Goal: Task Accomplishment & Management: Manage account settings

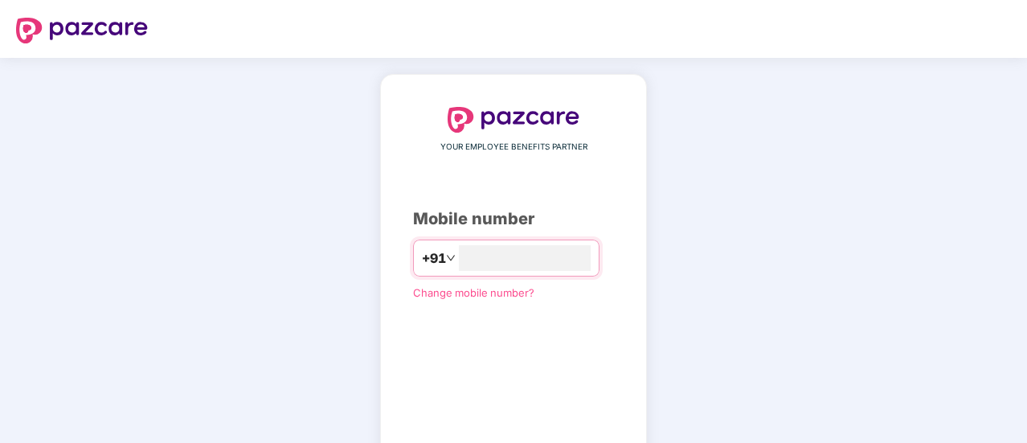
type input "**********"
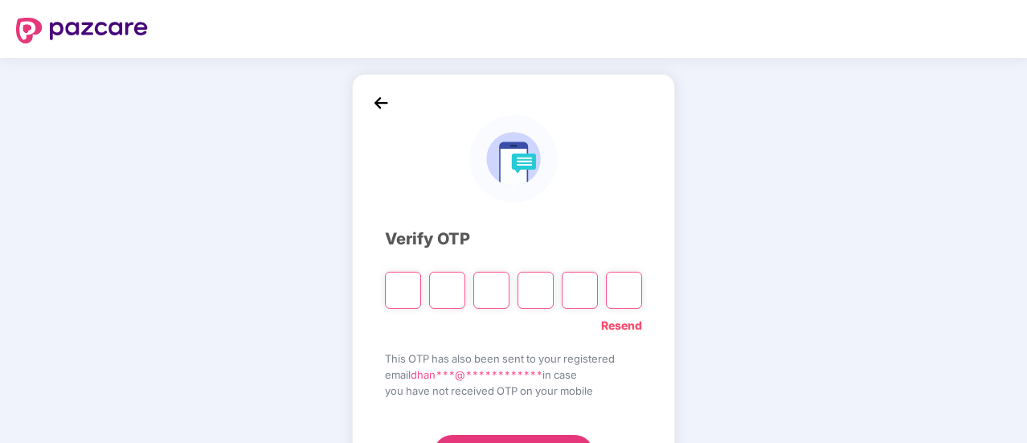
type input "*"
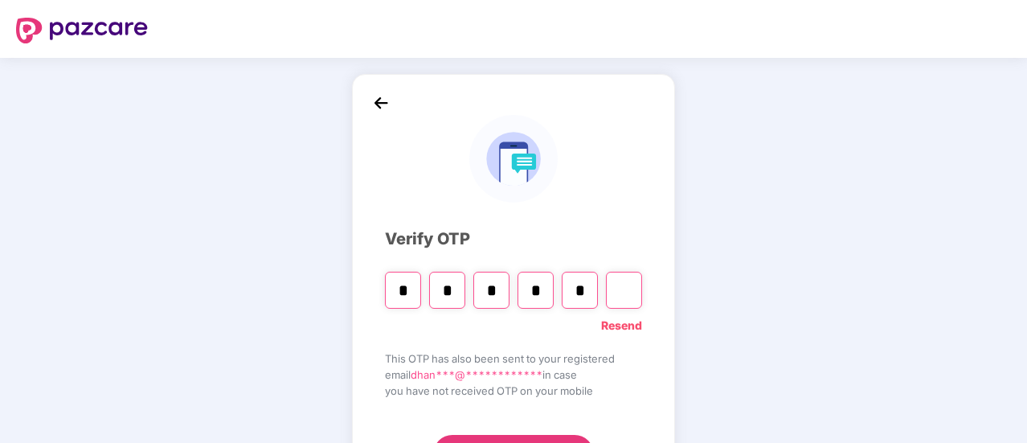
type input "*"
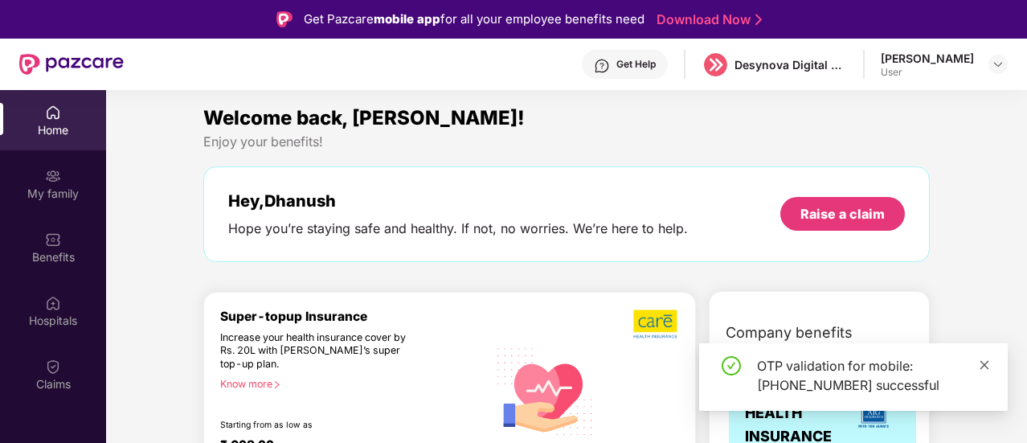
click at [986, 362] on icon "close" at bounding box center [983, 364] width 11 height 11
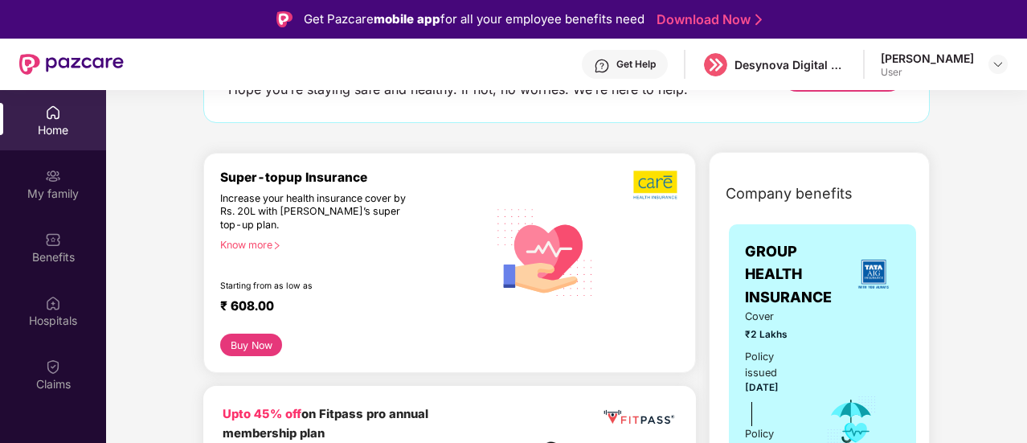
scroll to position [161, 0]
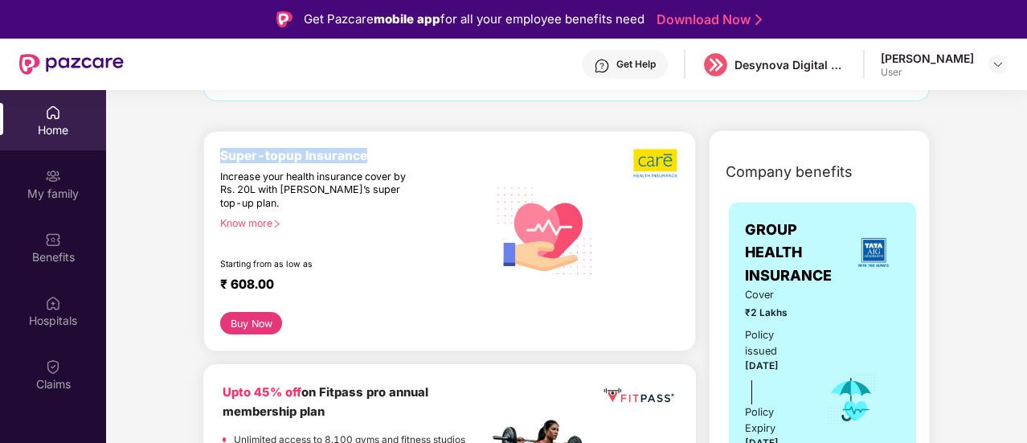
drag, startPoint x: 218, startPoint y: 154, endPoint x: 386, endPoint y: 161, distance: 167.2
click at [386, 161] on div "Super-topup Insurance Increase your health insurance cover by Rs. 20L with [PER…" at bounding box center [449, 241] width 492 height 221
click at [405, 107] on div "Welcome back, [PERSON_NAME]! Enjoy your benefits! Hey, [PERSON_NAME] Hope you’r…" at bounding box center [566, 29] width 739 height 175
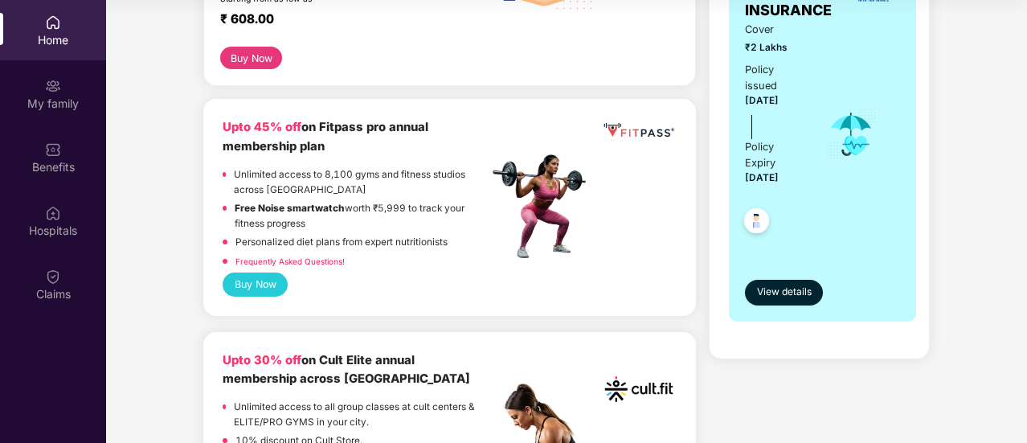
scroll to position [0, 0]
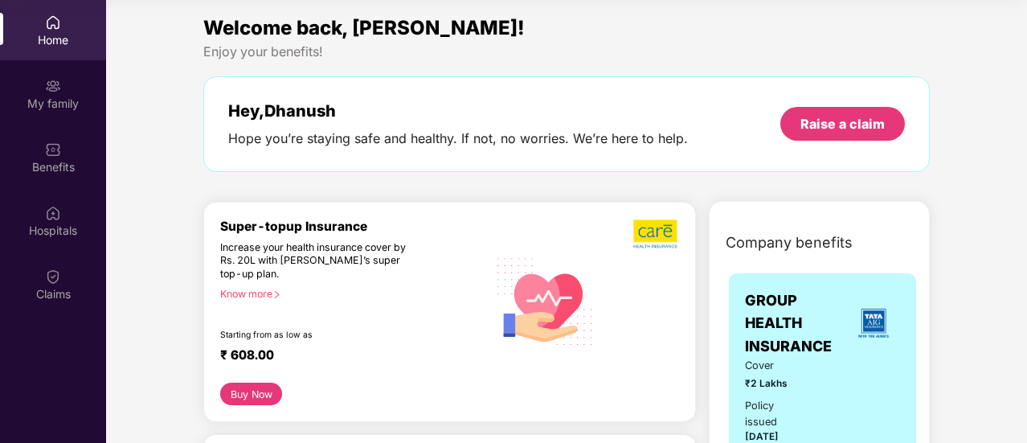
click at [69, 39] on div "Home" at bounding box center [53, 40] width 106 height 16
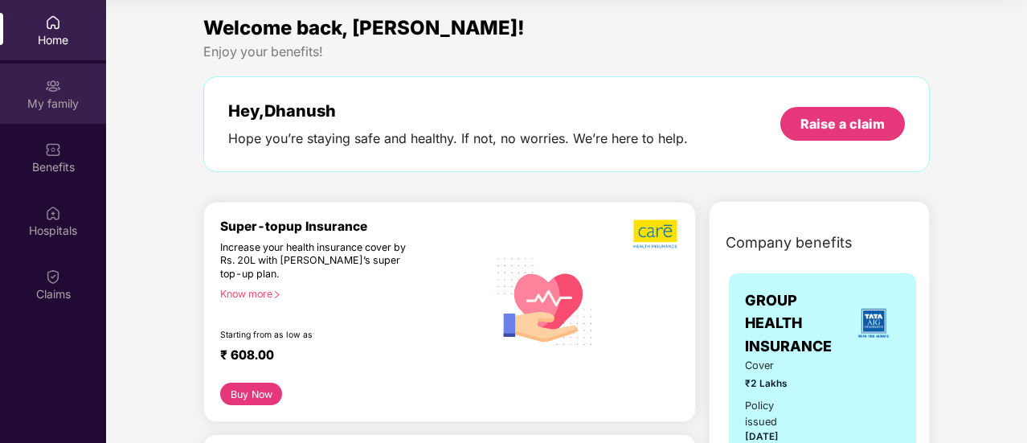
click at [74, 96] on div "My family" at bounding box center [53, 104] width 106 height 16
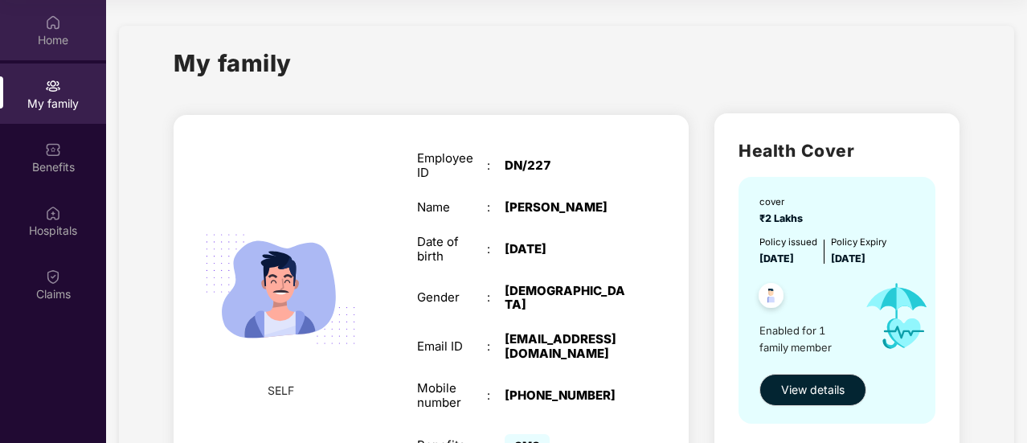
click at [55, 41] on div "Home" at bounding box center [53, 40] width 106 height 16
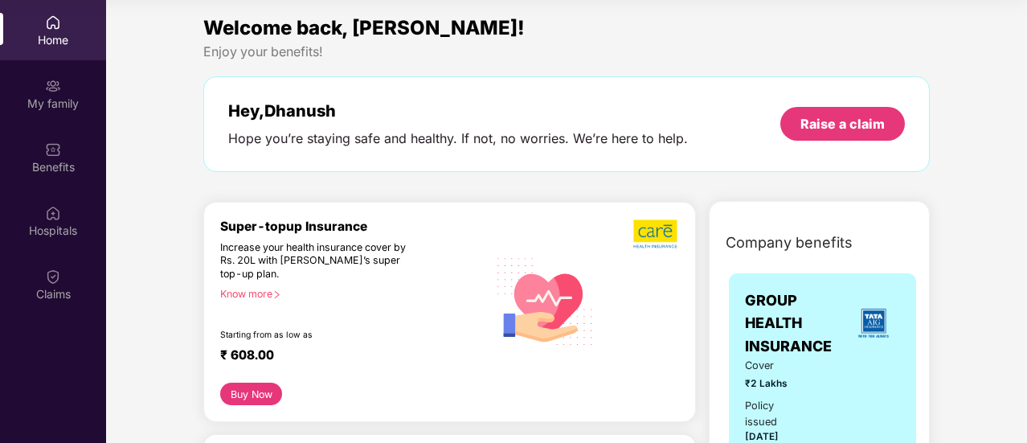
click at [906, 45] on div "Enjoy your benefits!" at bounding box center [566, 51] width 726 height 17
drag, startPoint x: 901, startPoint y: 43, endPoint x: 781, endPoint y: 44, distance: 120.5
click at [858, 44] on div "Enjoy your benefits!" at bounding box center [566, 51] width 726 height 17
drag, startPoint x: 373, startPoint y: 50, endPoint x: 287, endPoint y: 55, distance: 86.1
click at [319, 55] on div "Enjoy your benefits!" at bounding box center [566, 51] width 726 height 17
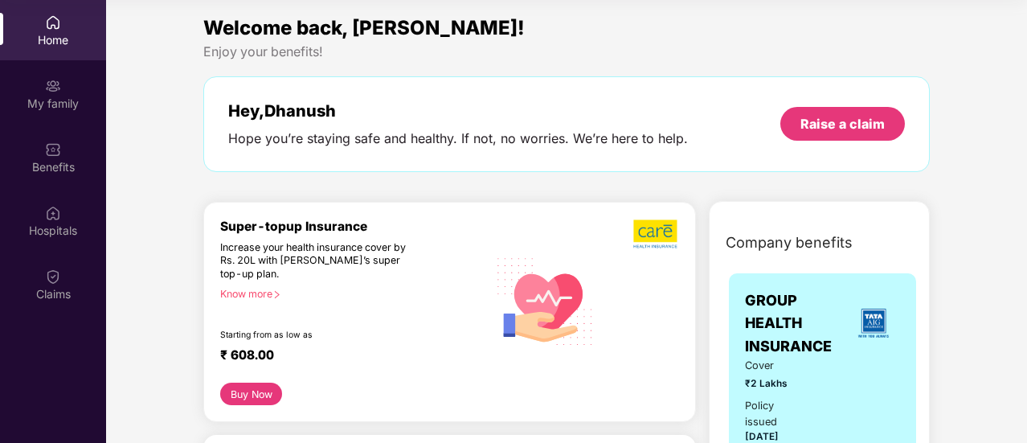
click at [451, 71] on div "Welcome back, [PERSON_NAME]! Enjoy your benefits! Hey, [PERSON_NAME] Hope you’r…" at bounding box center [566, 100] width 739 height 175
click at [377, 39] on span "Welcome back, [PERSON_NAME]!" at bounding box center [363, 27] width 321 height 23
click at [508, 272] on img at bounding box center [545, 300] width 115 height 116
drag, startPoint x: 329, startPoint y: 235, endPoint x: 319, endPoint y: 230, distance: 11.9
click at [323, 231] on div "Super-topup Insurance Increase your health insurance cover by Rs. 20L with PazC…" at bounding box center [353, 300] width 267 height 165
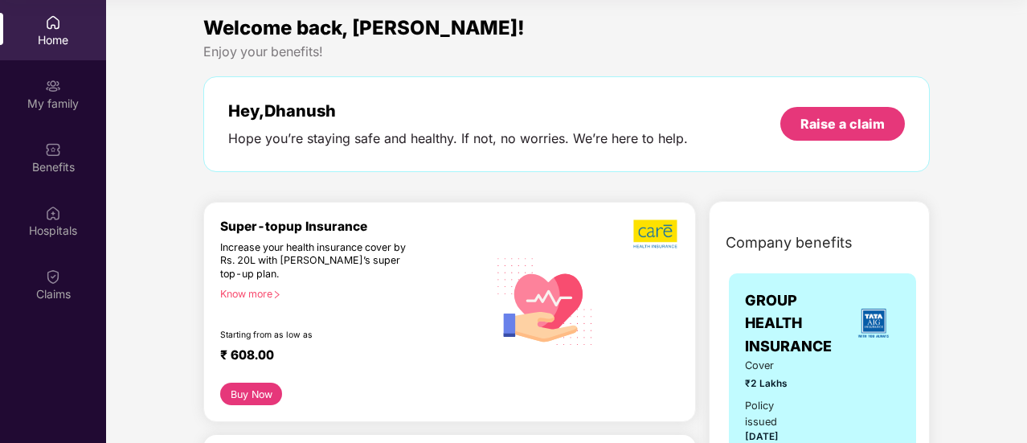
click at [297, 218] on div "Super-topup Insurance" at bounding box center [353, 225] width 267 height 15
click at [59, 153] on img at bounding box center [53, 149] width 16 height 16
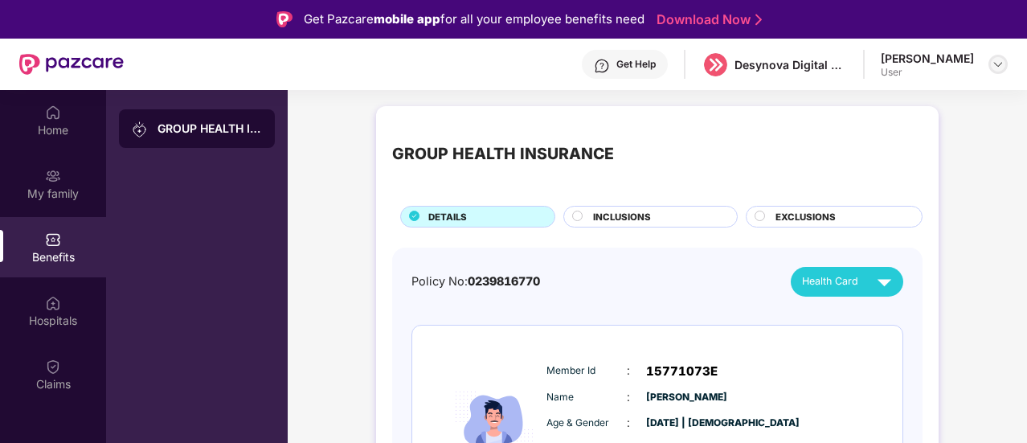
click at [996, 68] on img at bounding box center [997, 64] width 13 height 13
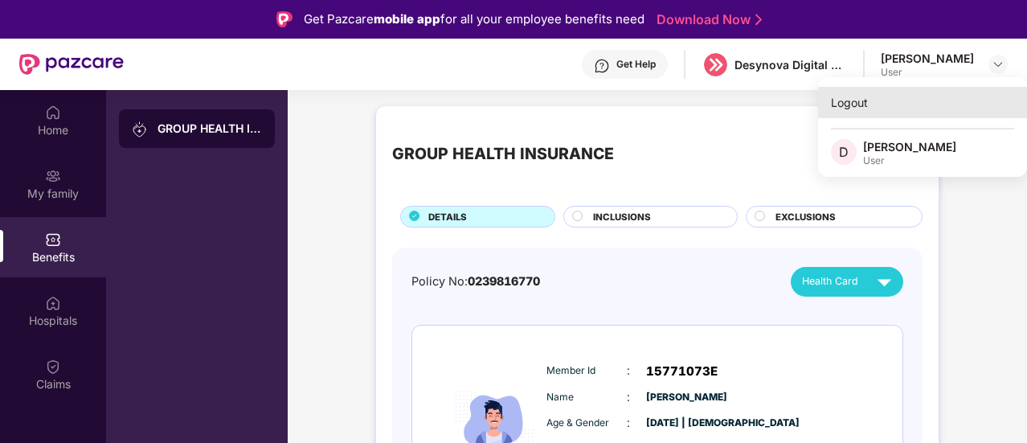
click at [905, 104] on div "Logout" at bounding box center [922, 102] width 209 height 31
